Goal: Task Accomplishment & Management: Manage account settings

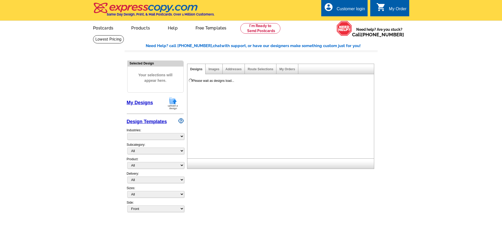
select select "785"
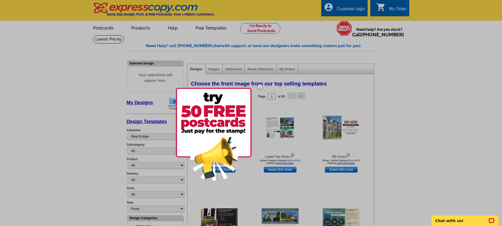
click at [259, 87] on img at bounding box center [260, 86] width 15 height 15
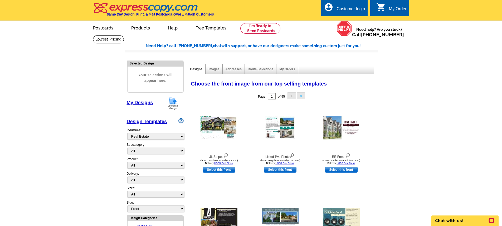
click at [339, 9] on div "Customer login" at bounding box center [351, 10] width 28 height 7
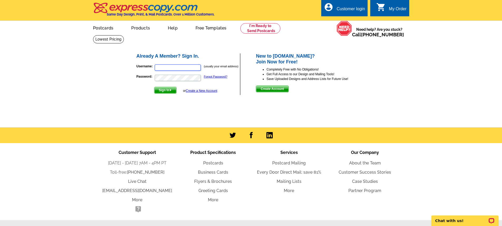
click at [194, 69] on input "Username:" at bounding box center [178, 68] width 46 height 6
type input "[EMAIL_ADDRESS][DOMAIN_NAME]"
click at [168, 91] on span "Sign In" at bounding box center [165, 90] width 22 height 6
